Goal: Information Seeking & Learning: Learn about a topic

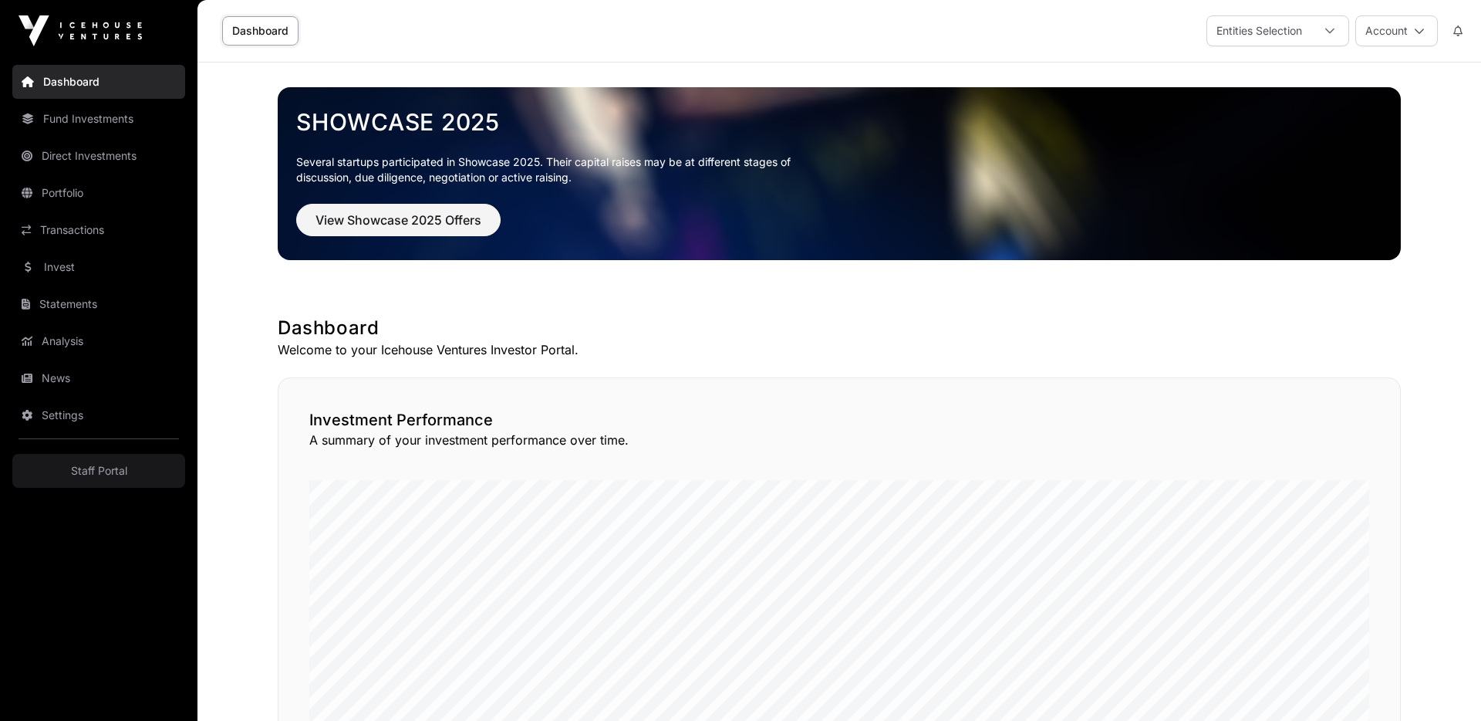
click at [49, 117] on link "Fund Investments" at bounding box center [98, 119] width 173 height 34
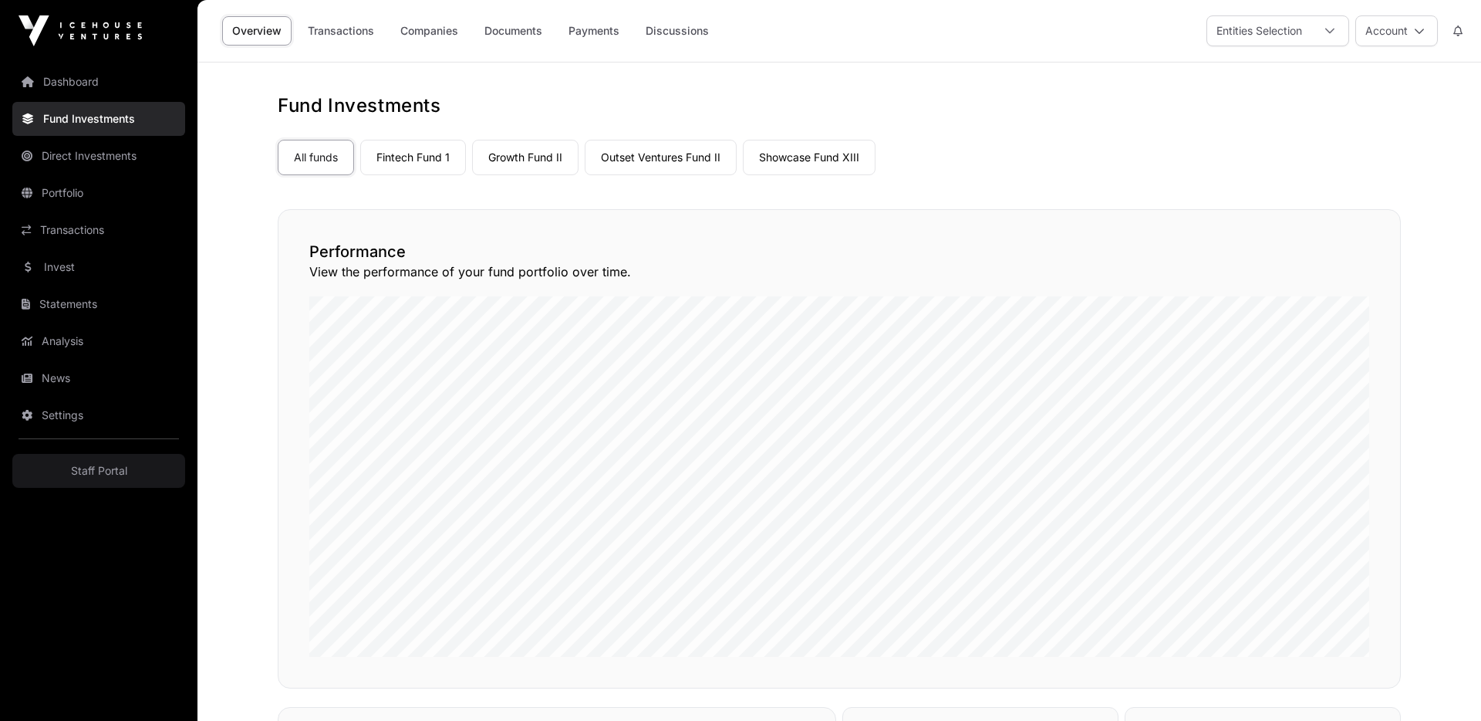
click at [415, 30] on link "Companies" at bounding box center [429, 30] width 78 height 29
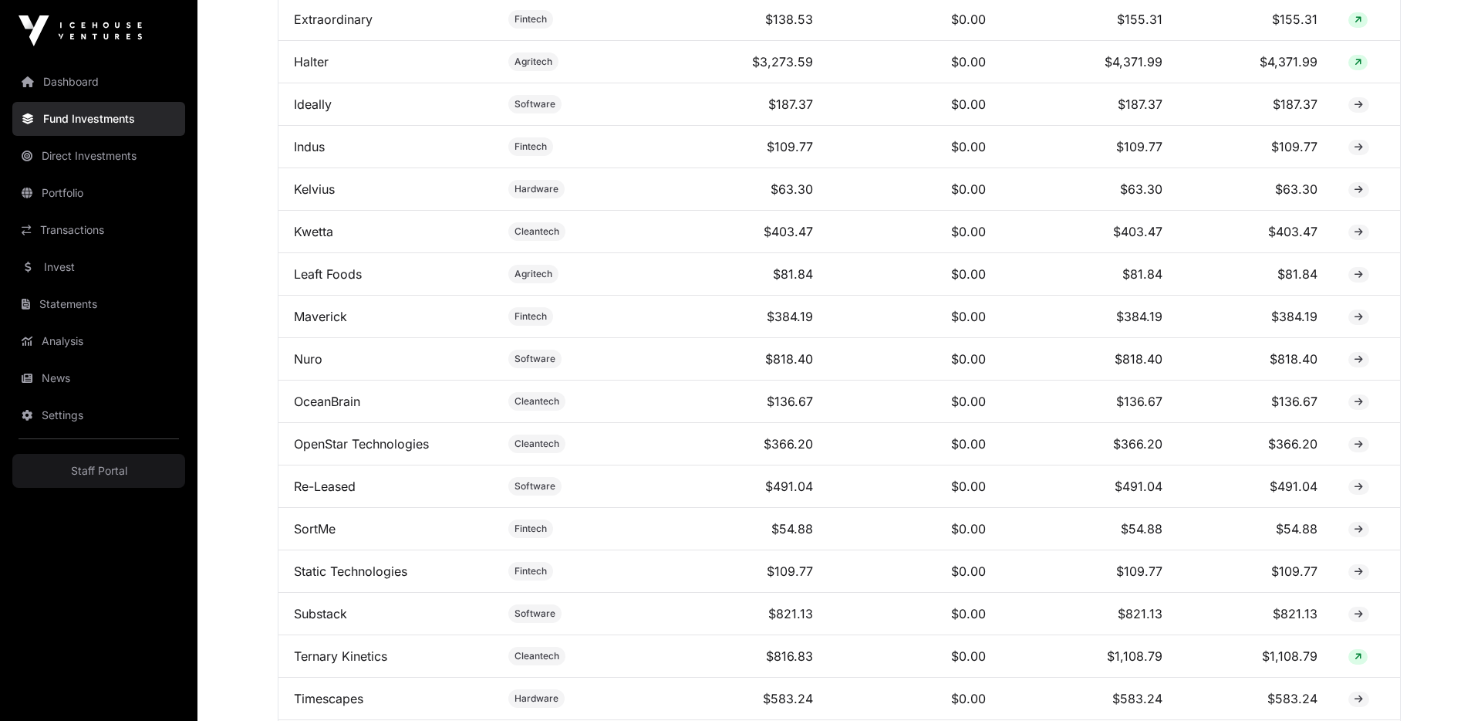
scroll to position [1607, 0]
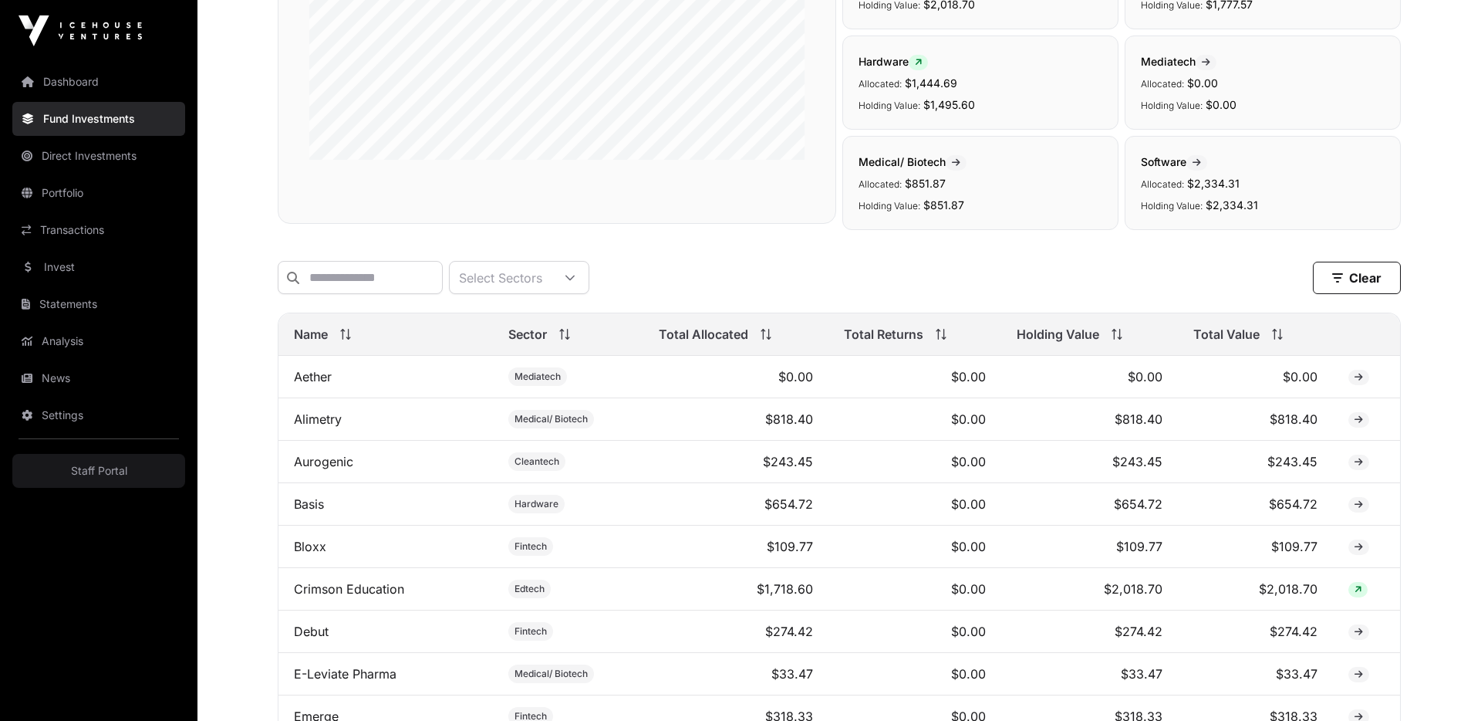
scroll to position [0, 0]
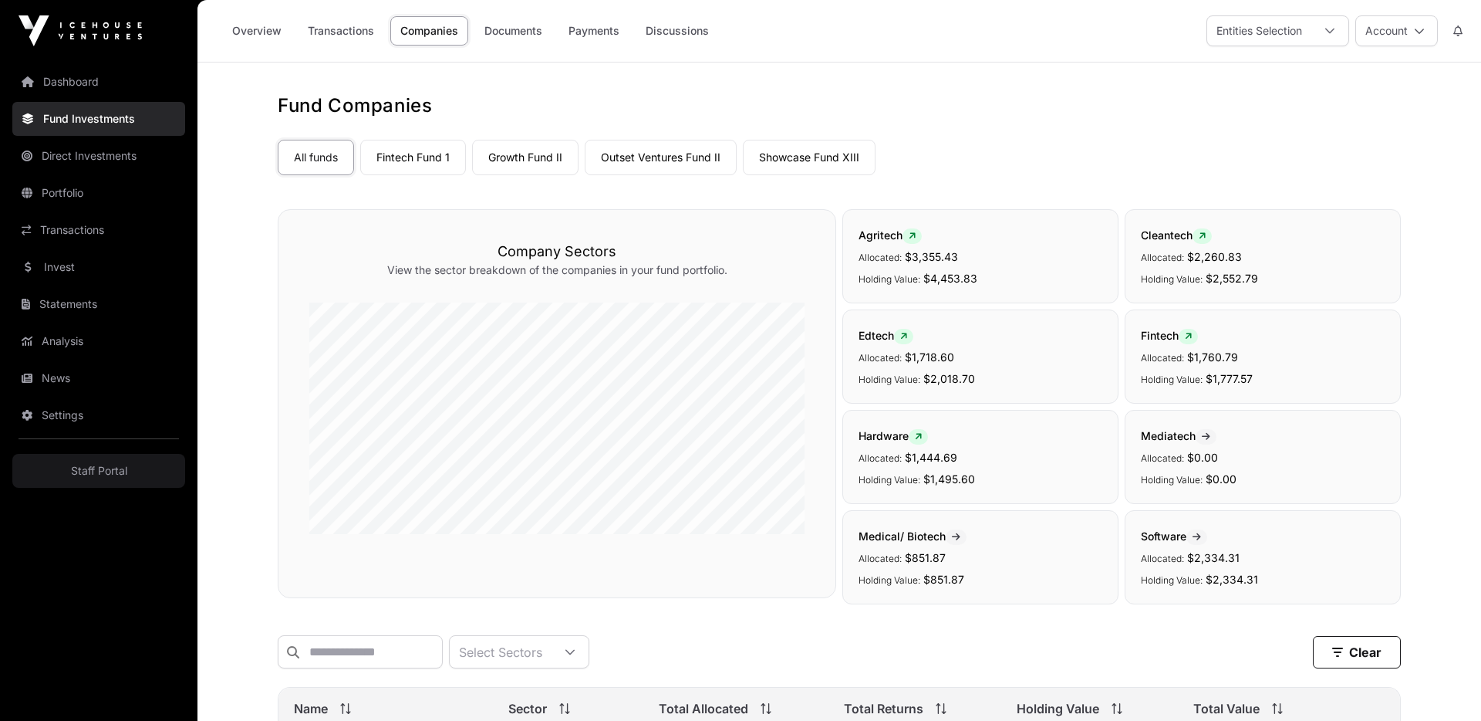
click at [1323, 241] on div "Cleantech Allocated: $2,260.83 Holding Value: $2,552.79" at bounding box center [1263, 256] width 276 height 94
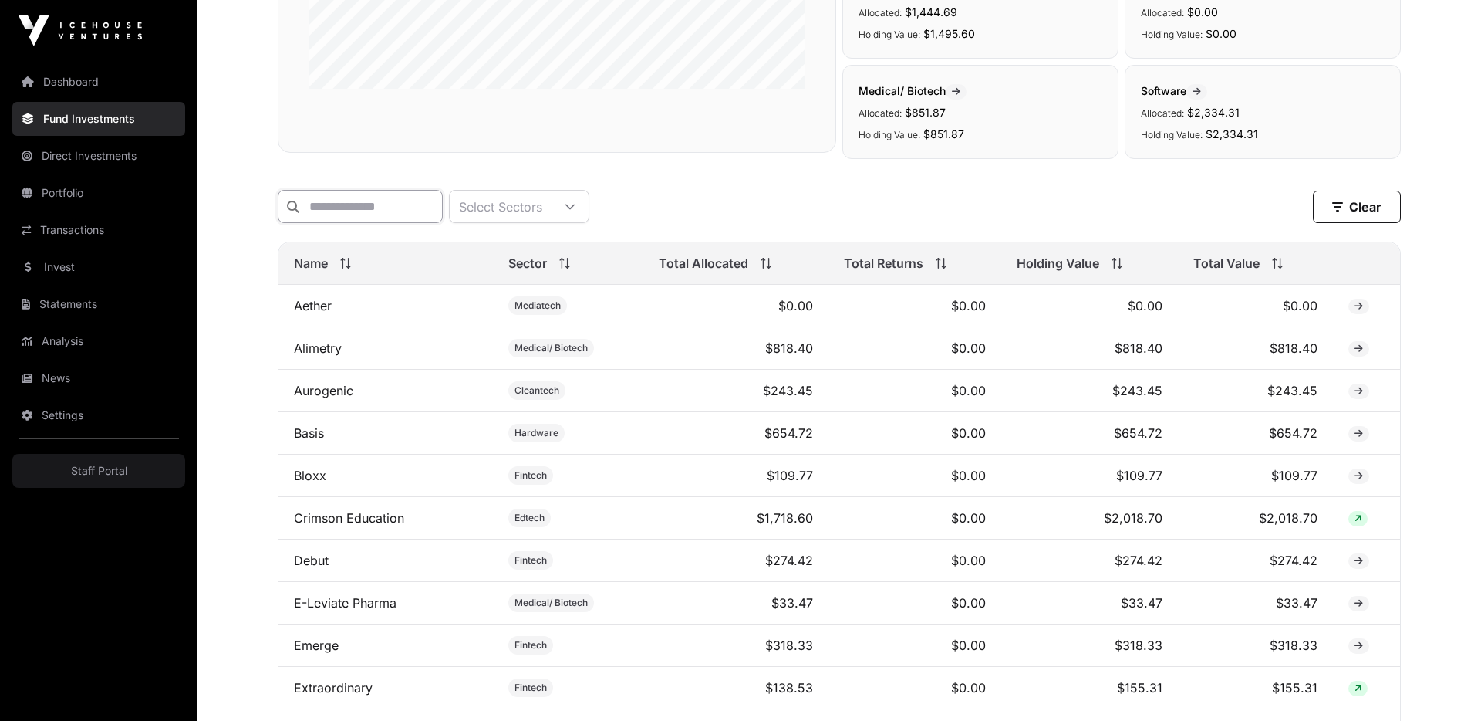
click at [334, 198] on input "text" at bounding box center [360, 206] width 165 height 33
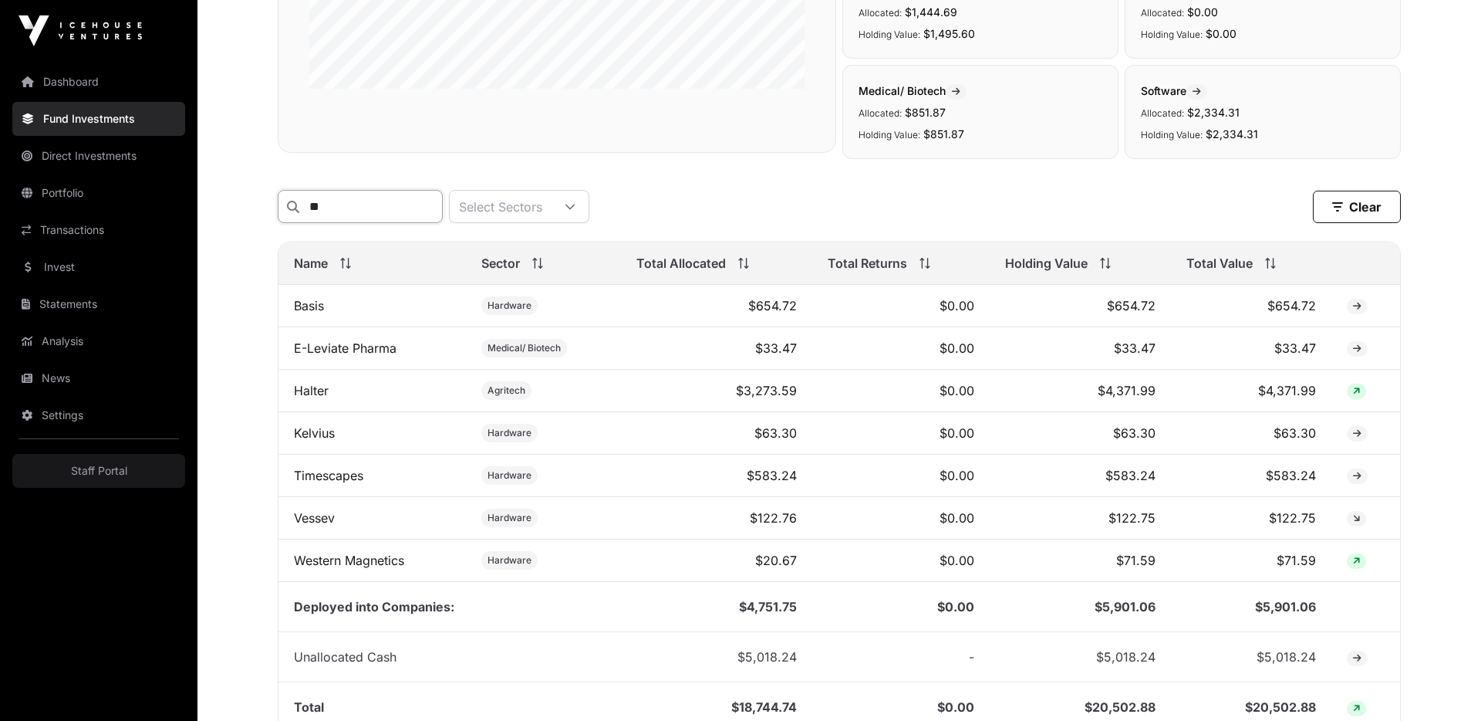
type input "***"
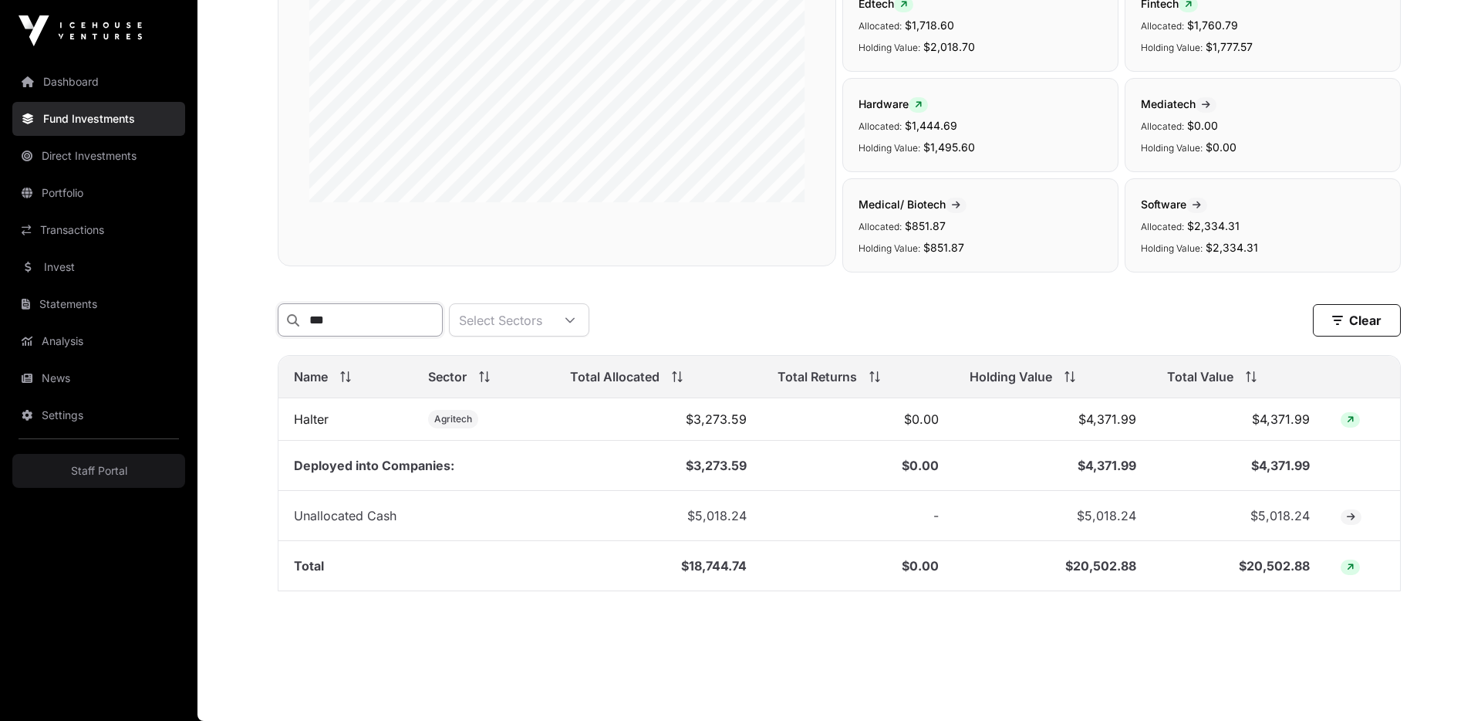
click at [349, 312] on input "***" at bounding box center [360, 319] width 165 height 33
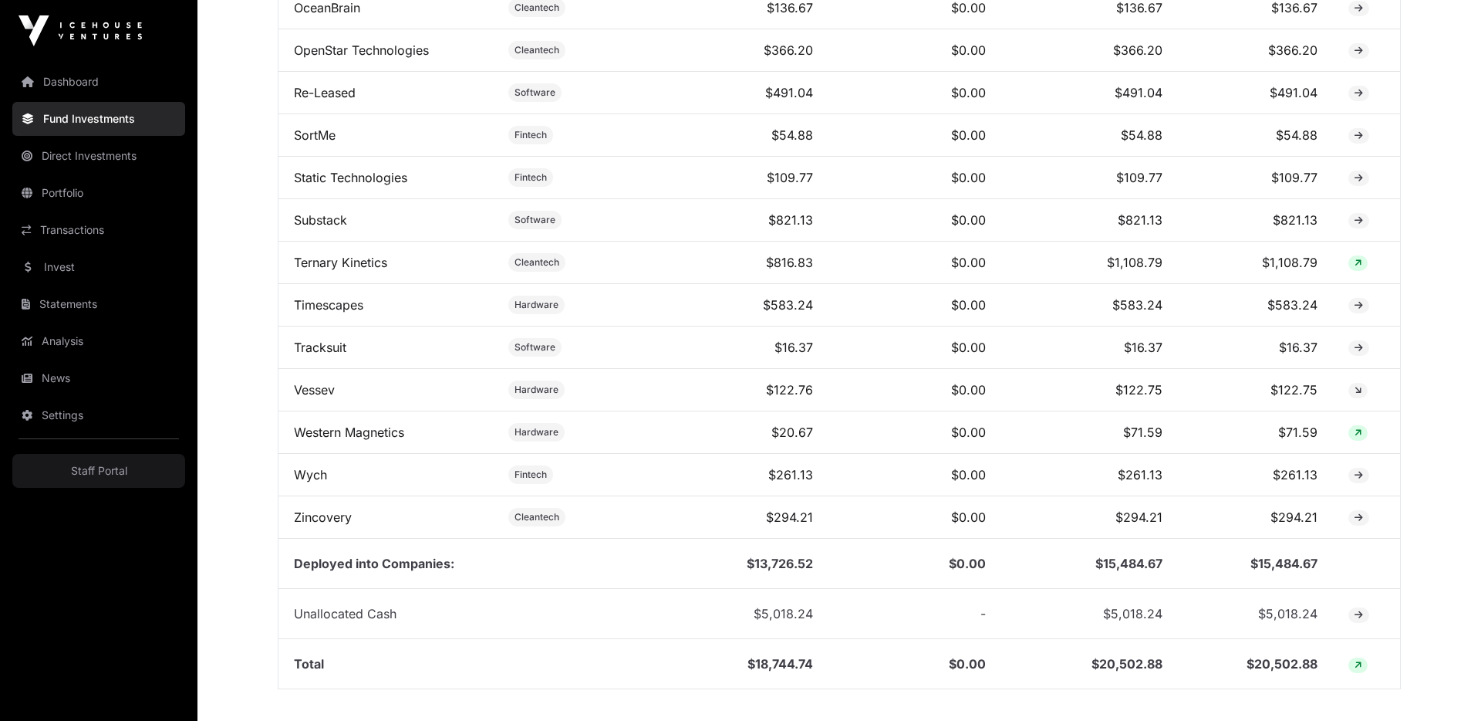
scroll to position [1607, 0]
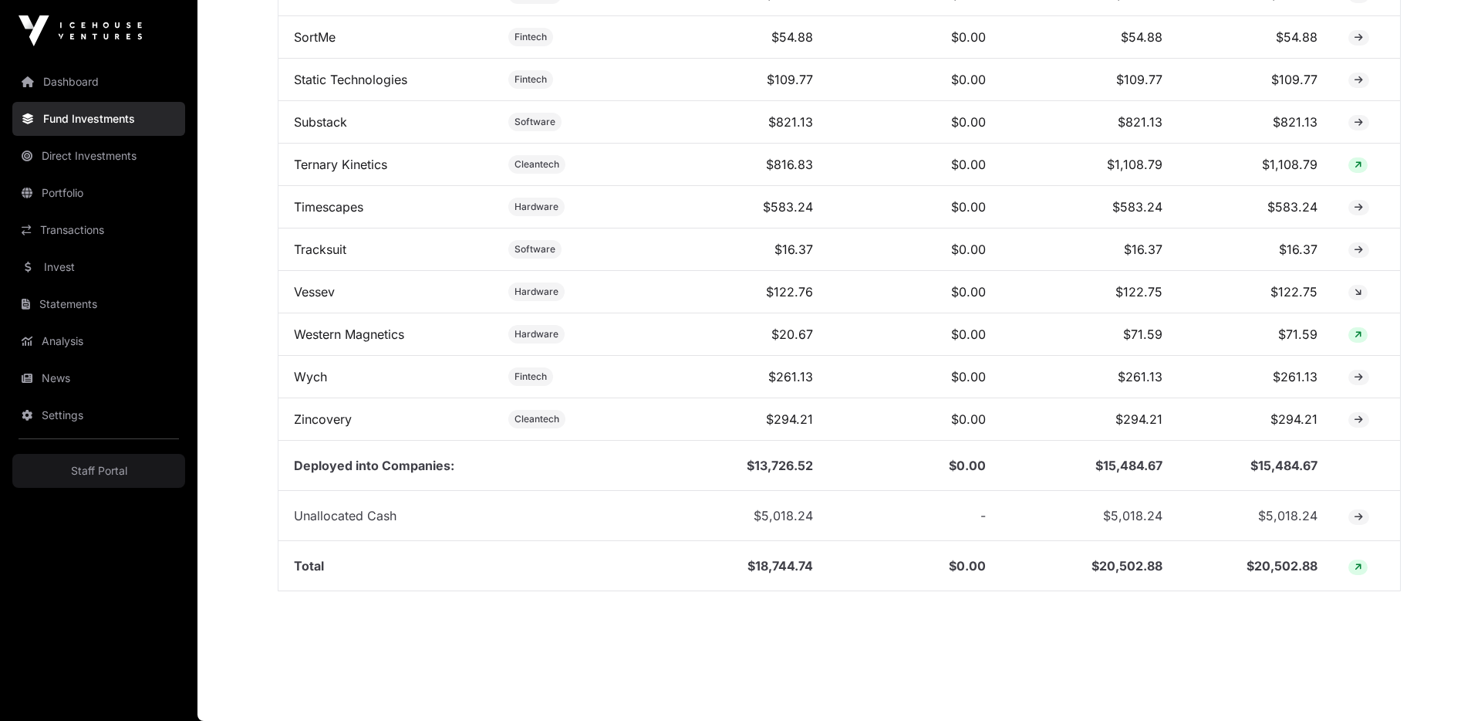
click at [759, 469] on td "$13,726.52" at bounding box center [735, 466] width 185 height 50
click at [775, 512] on span "$5,018.24" at bounding box center [783, 515] width 59 height 15
click at [773, 566] on td "$18,744.74" at bounding box center [735, 566] width 185 height 50
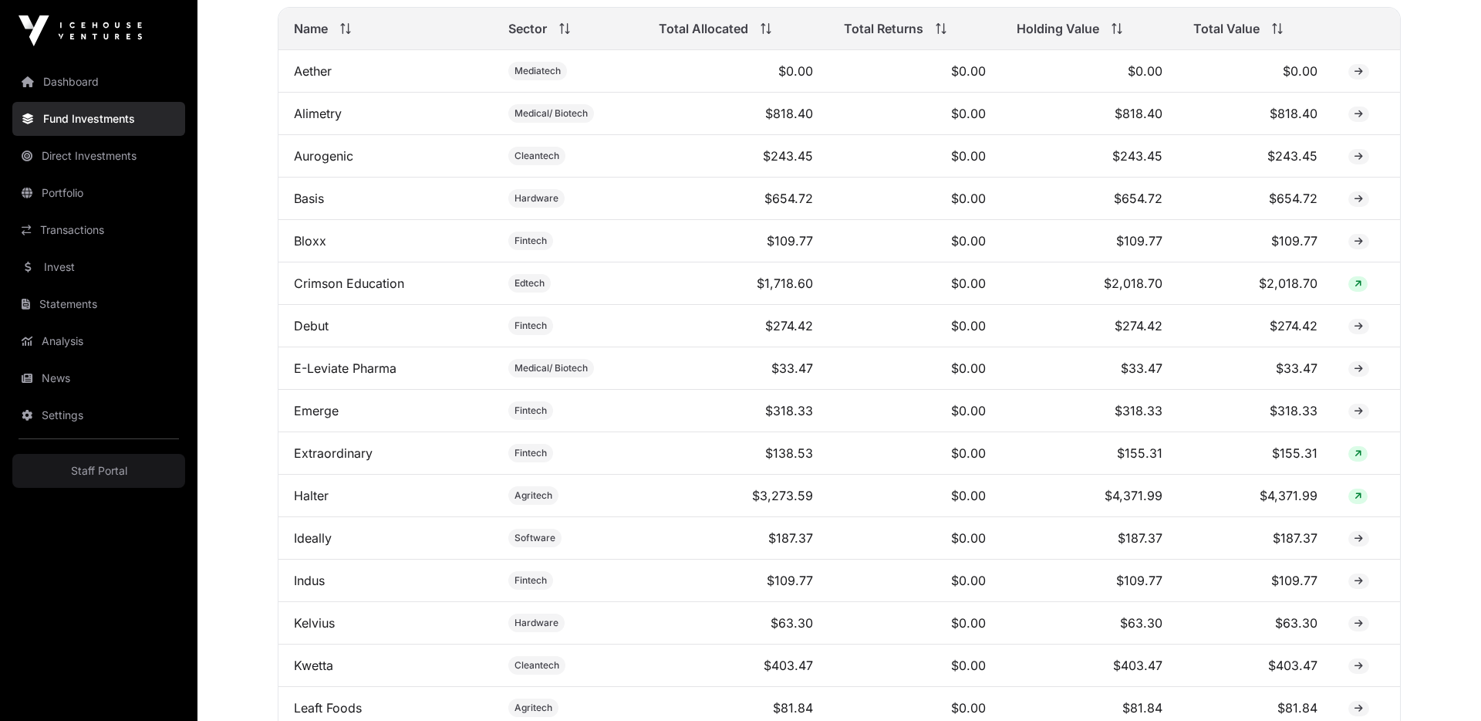
scroll to position [0, 0]
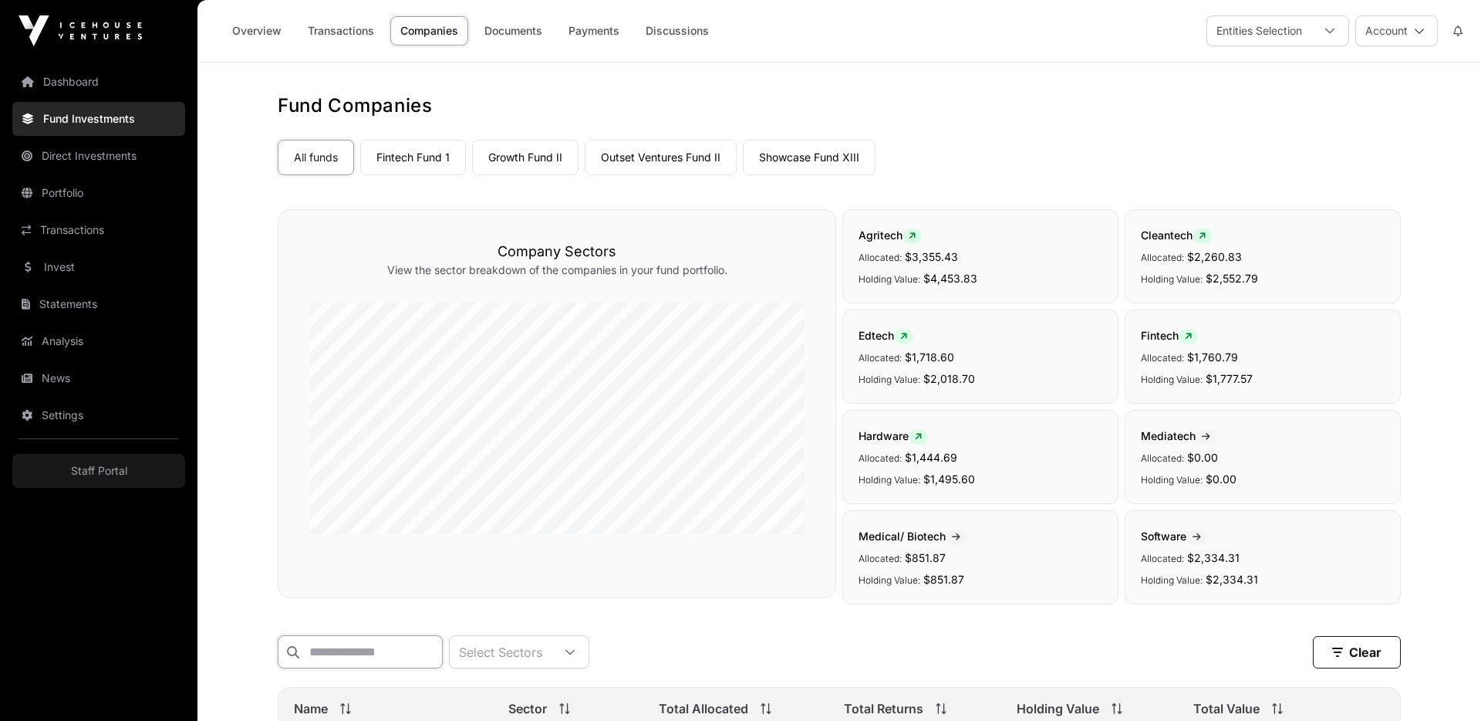
click at [326, 661] on input "text" at bounding box center [360, 651] width 165 height 33
type input "*"
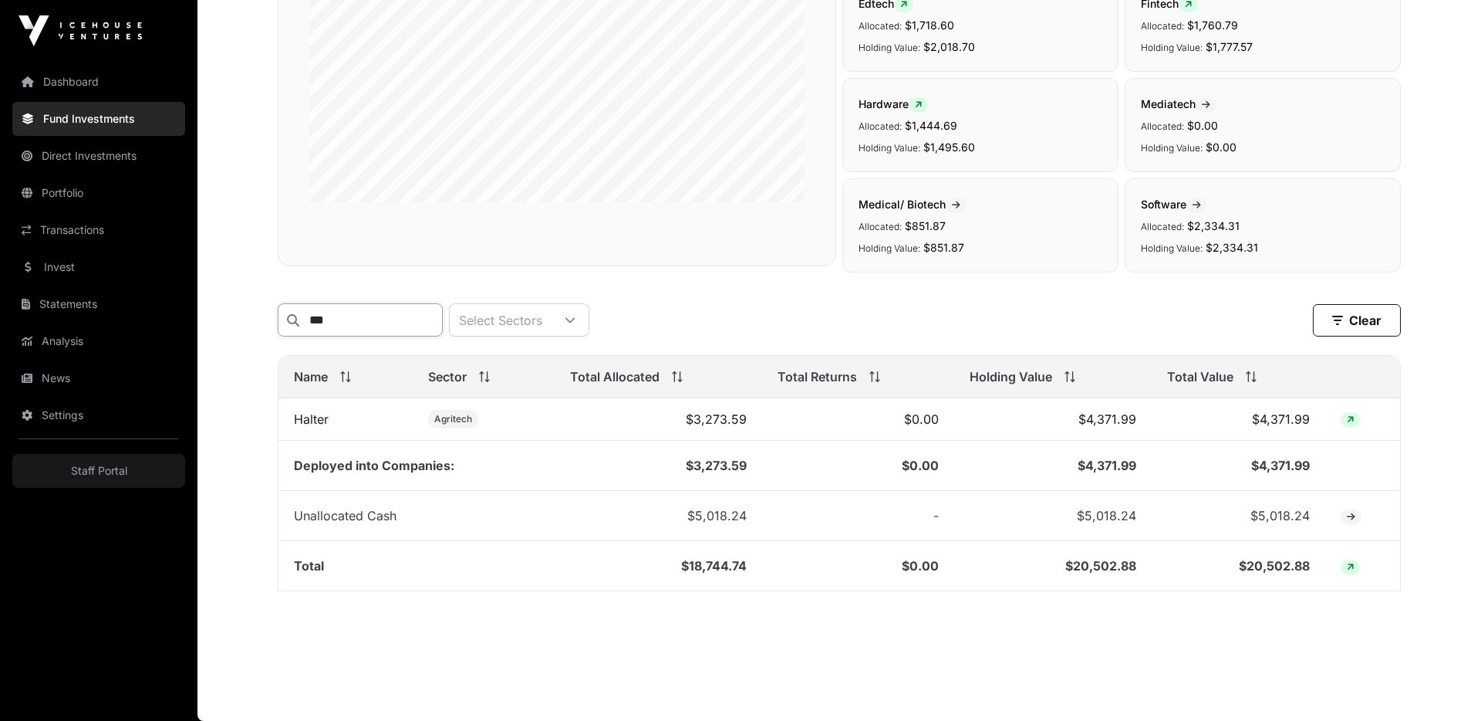
scroll to position [334, 0]
type input "***"
click at [721, 417] on td "$3,273.59" at bounding box center [659, 419] width 208 height 42
click at [716, 462] on td "$3,273.59" at bounding box center [659, 466] width 208 height 50
click at [718, 516] on span "$5,018.24" at bounding box center [716, 515] width 59 height 15
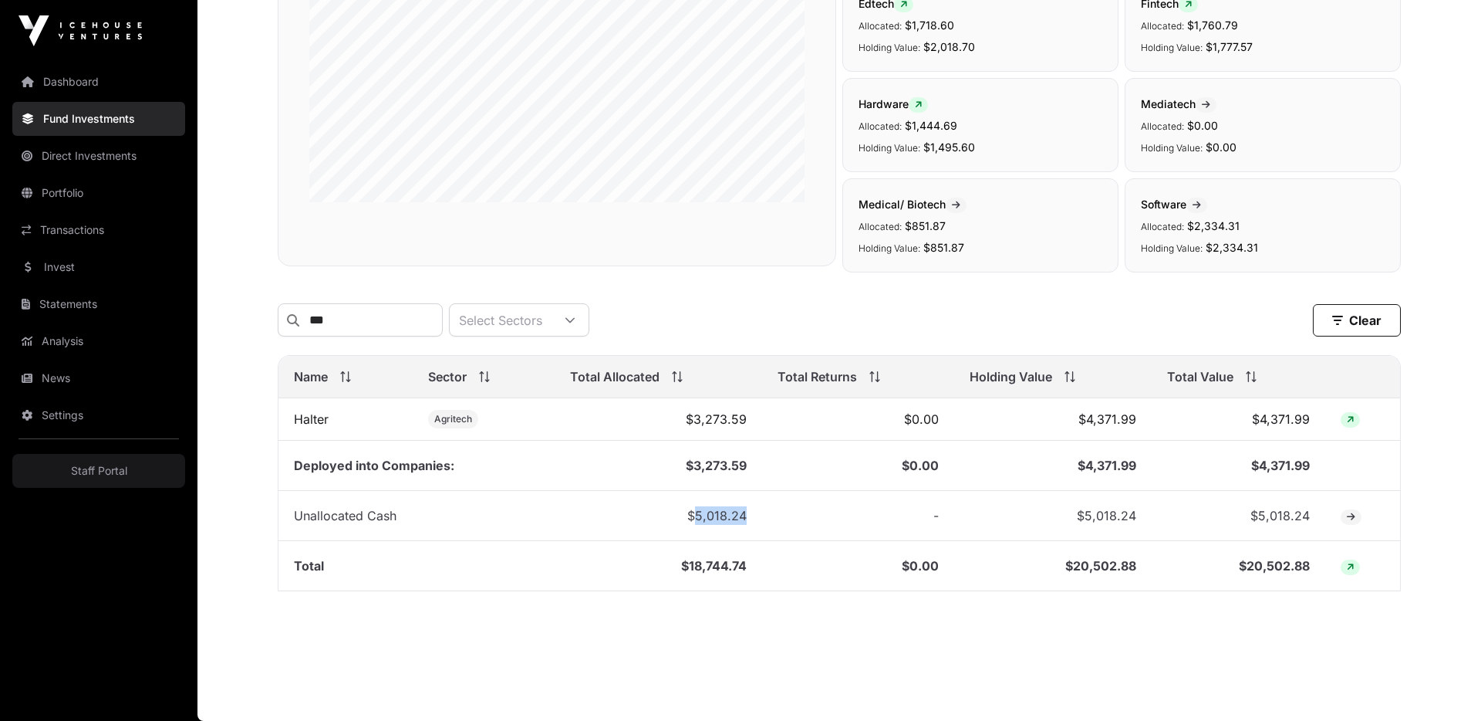
click at [718, 516] on span "$5,018.24" at bounding box center [716, 515] width 59 height 15
click at [719, 556] on td "$18,744.74" at bounding box center [659, 566] width 208 height 50
click at [775, 625] on main "Fund Companies All funds Fintech Fund 1 Growth Fund II Outset Ventures Fund II …" at bounding box center [840, 226] width 1284 height 990
click at [327, 563] on td "Total" at bounding box center [417, 566] width 276 height 50
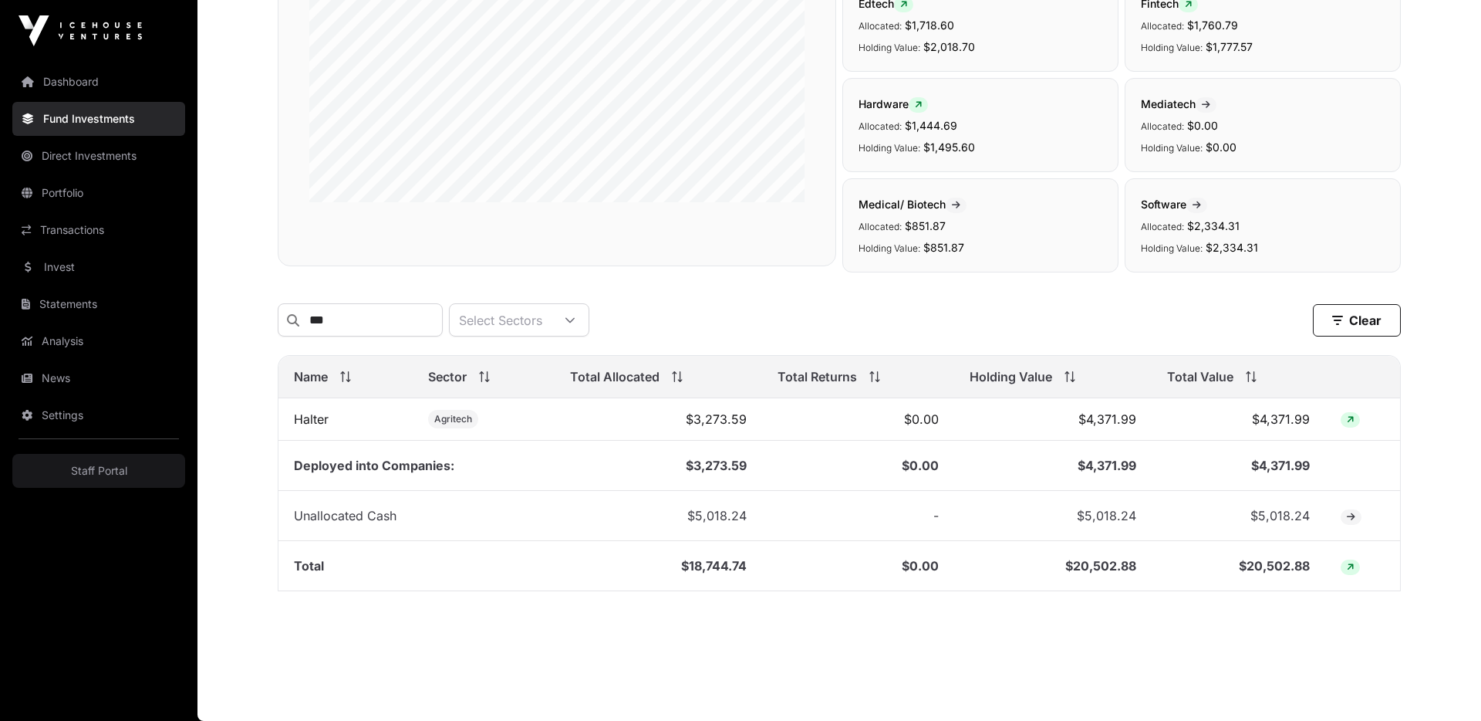
click at [327, 563] on td "Total" at bounding box center [417, 566] width 276 height 50
click at [645, 556] on td "$18,744.74" at bounding box center [659, 566] width 208 height 50
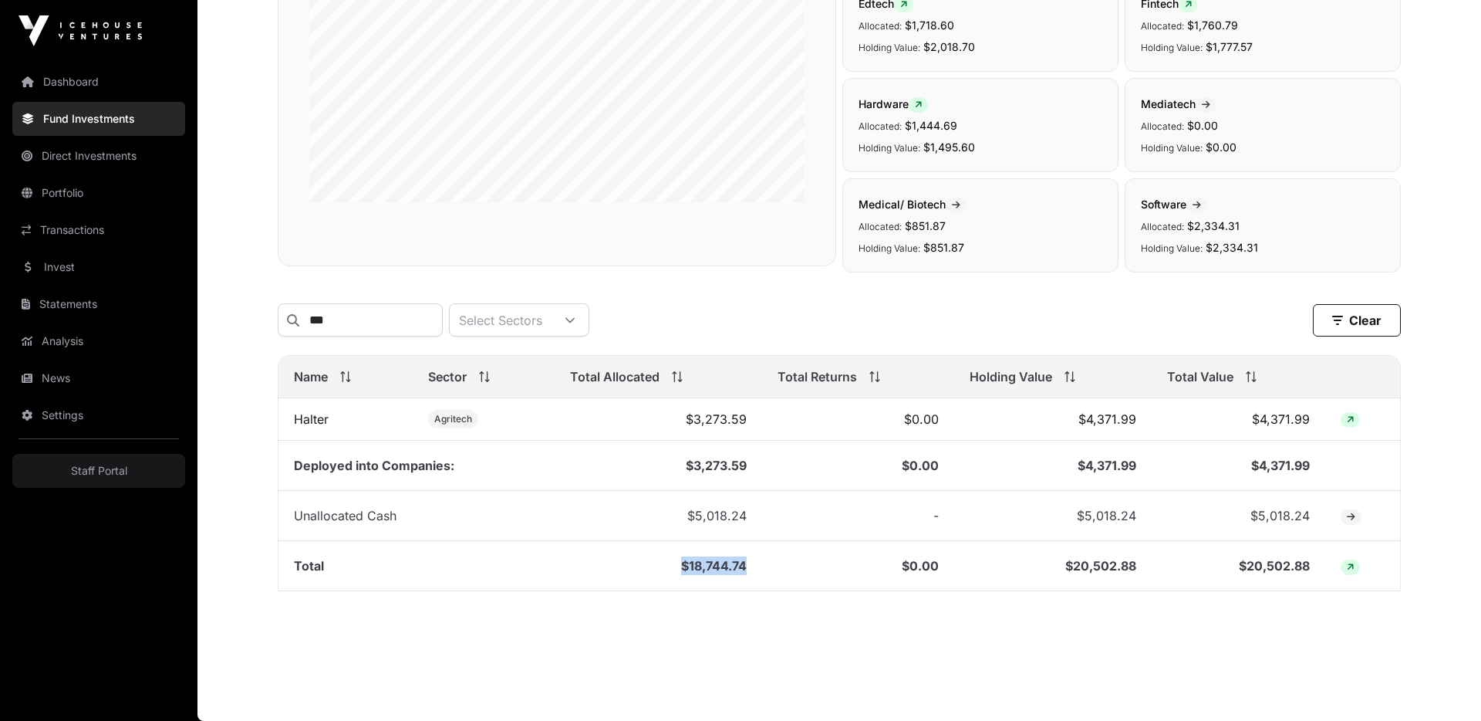
click at [645, 556] on td "$18,744.74" at bounding box center [659, 566] width 208 height 50
click at [590, 669] on main "Fund Companies All funds Fintech Fund 1 Growth Fund II Outset Ventures Fund II …" at bounding box center [840, 226] width 1284 height 990
click at [419, 326] on input "***" at bounding box center [360, 319] width 165 height 33
click at [414, 320] on input "***" at bounding box center [360, 319] width 165 height 33
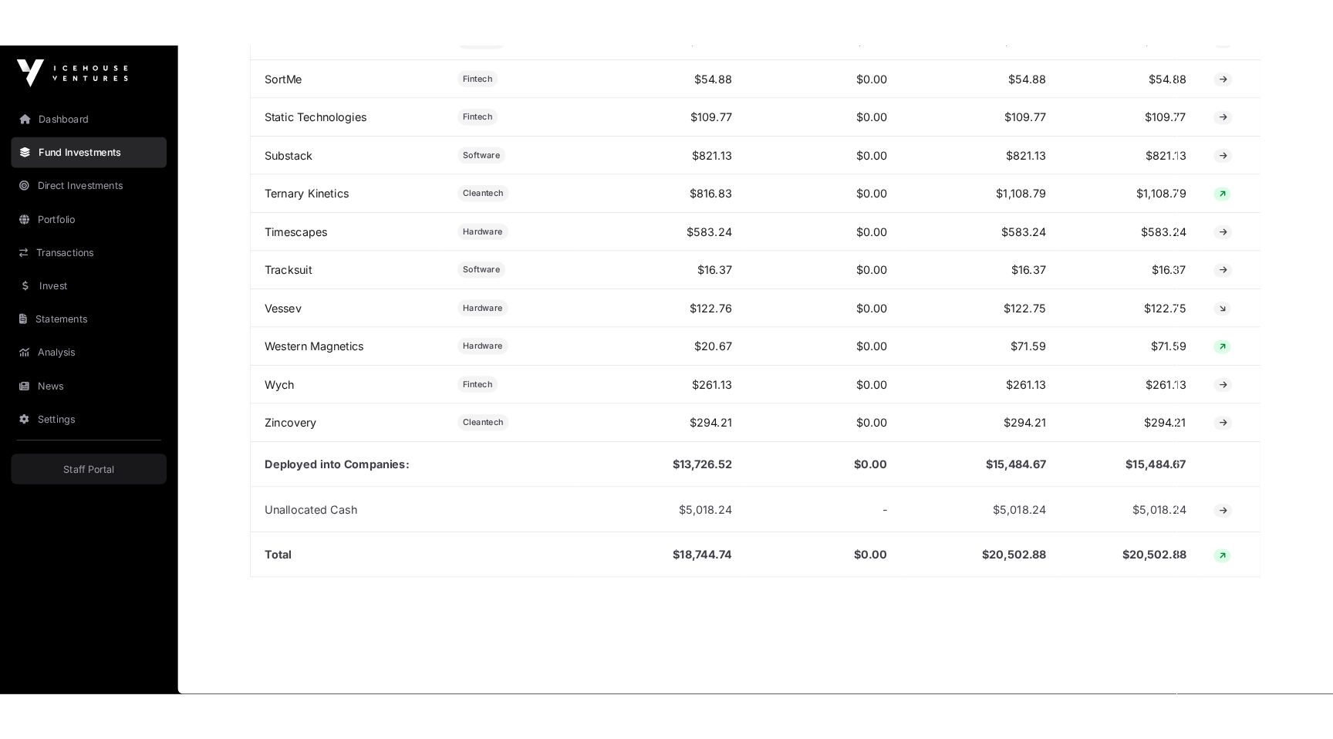
scroll to position [1588, 0]
